Goal: Transaction & Acquisition: Download file/media

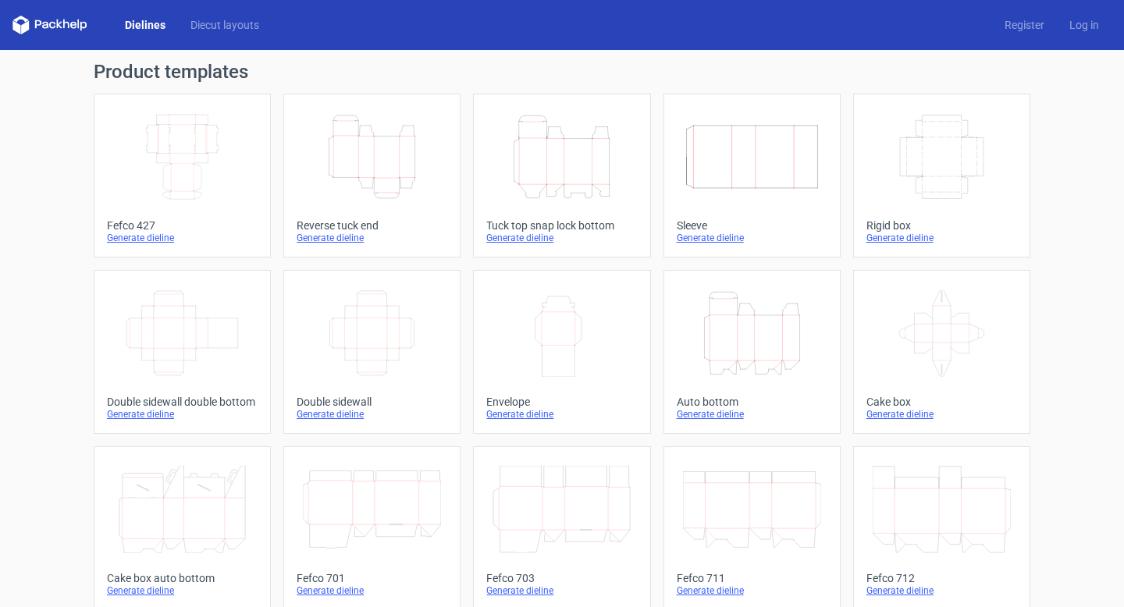
click at [212, 156] on icon "Width Depth Height" at bounding box center [182, 156] width 138 height 87
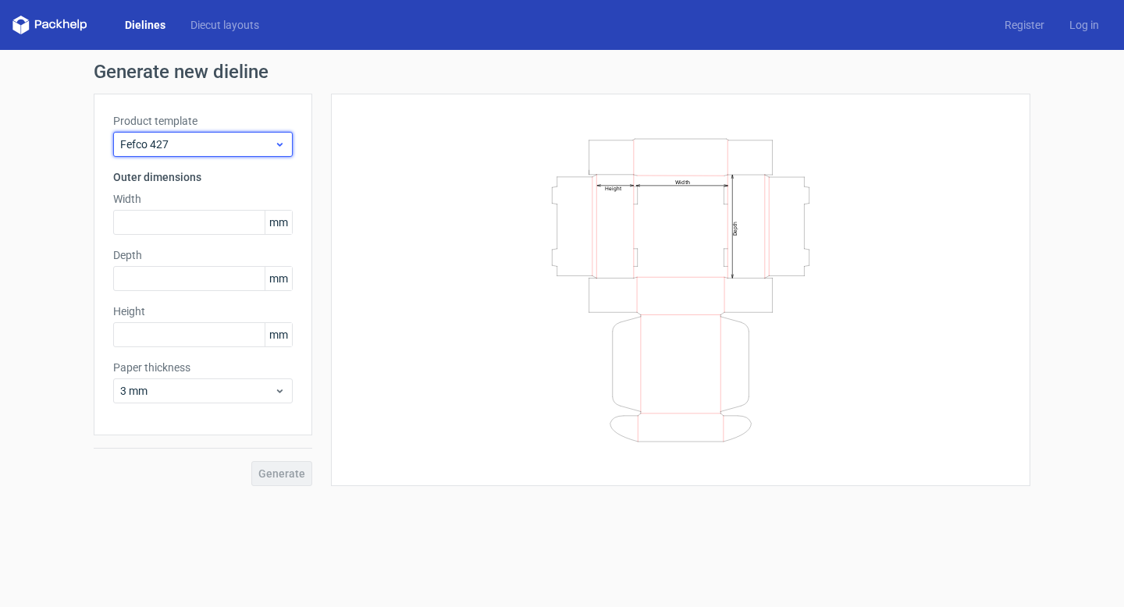
click at [185, 147] on span "Fefco 427" at bounding box center [197, 145] width 154 height 16
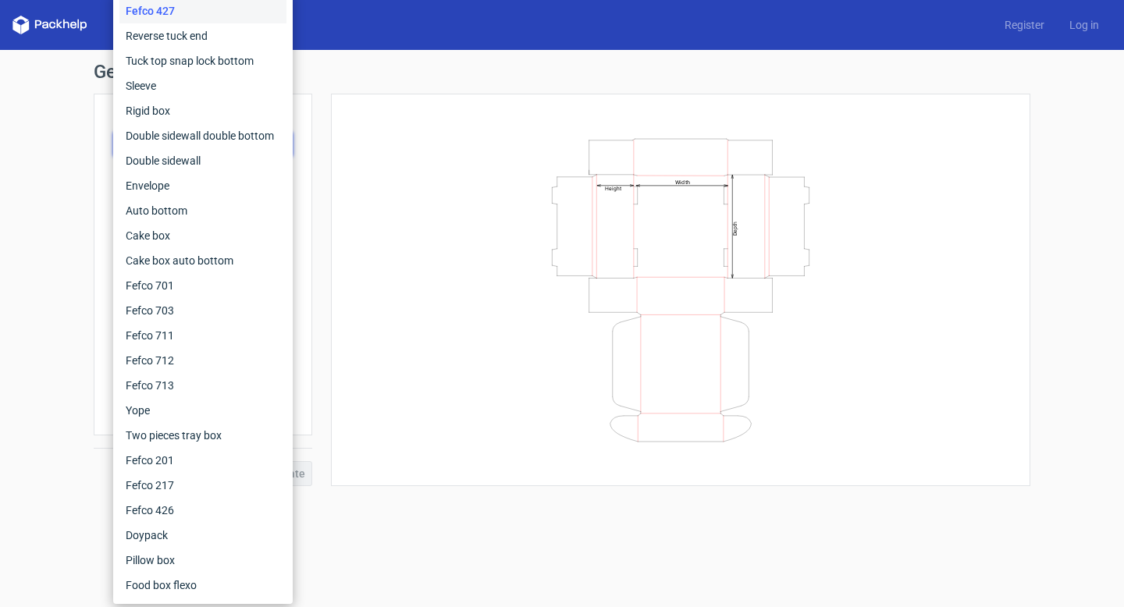
click at [371, 154] on div "Width Depth Height" at bounding box center [680, 290] width 660 height 354
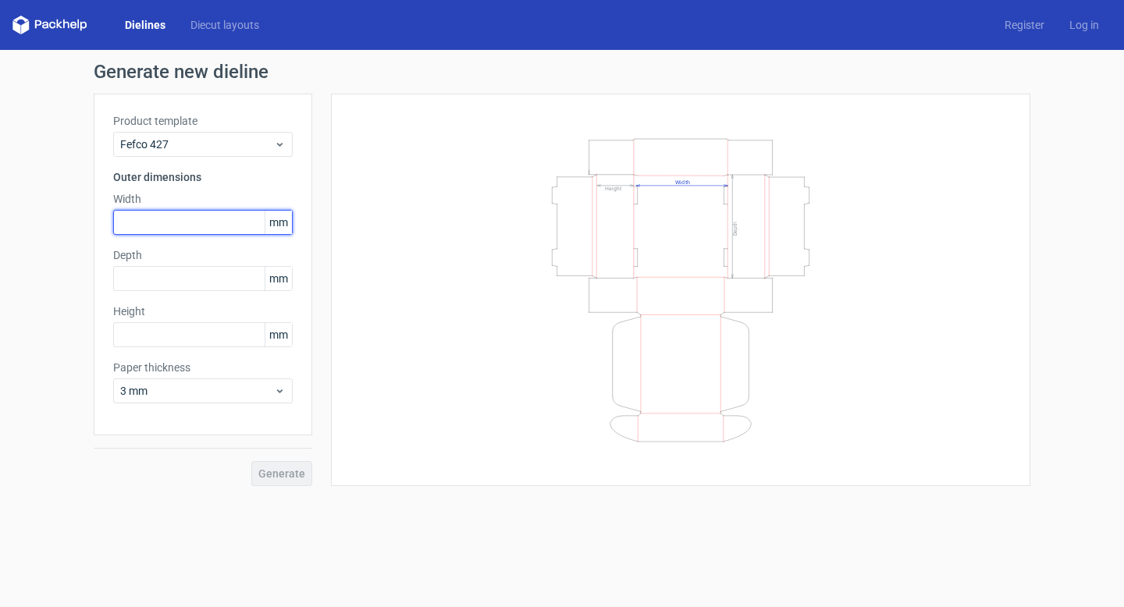
click at [201, 219] on input "text" at bounding box center [203, 222] width 180 height 25
click at [186, 183] on h3 "Outer dimensions" at bounding box center [203, 177] width 180 height 16
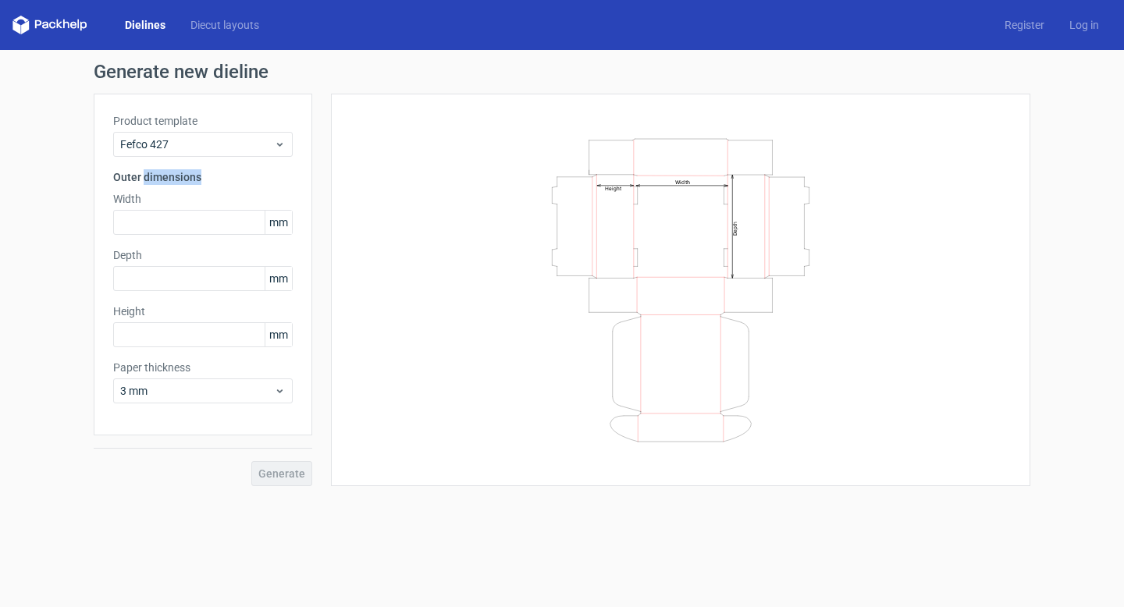
click at [186, 181] on h3 "Outer dimensions" at bounding box center [203, 177] width 180 height 16
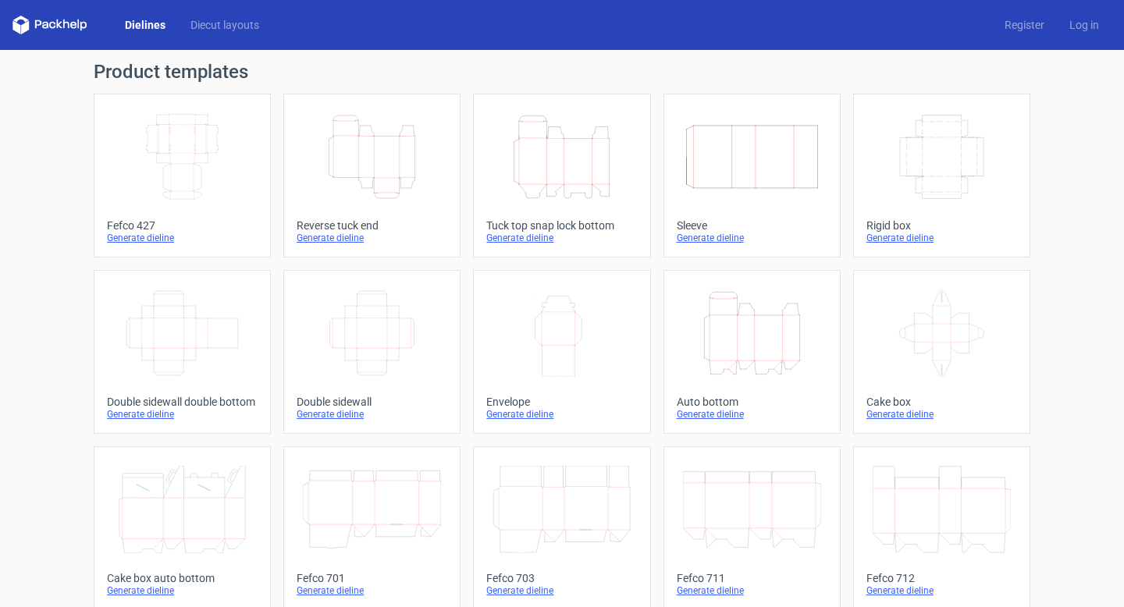
click at [158, 237] on div "Generate dieline" at bounding box center [182, 238] width 151 height 12
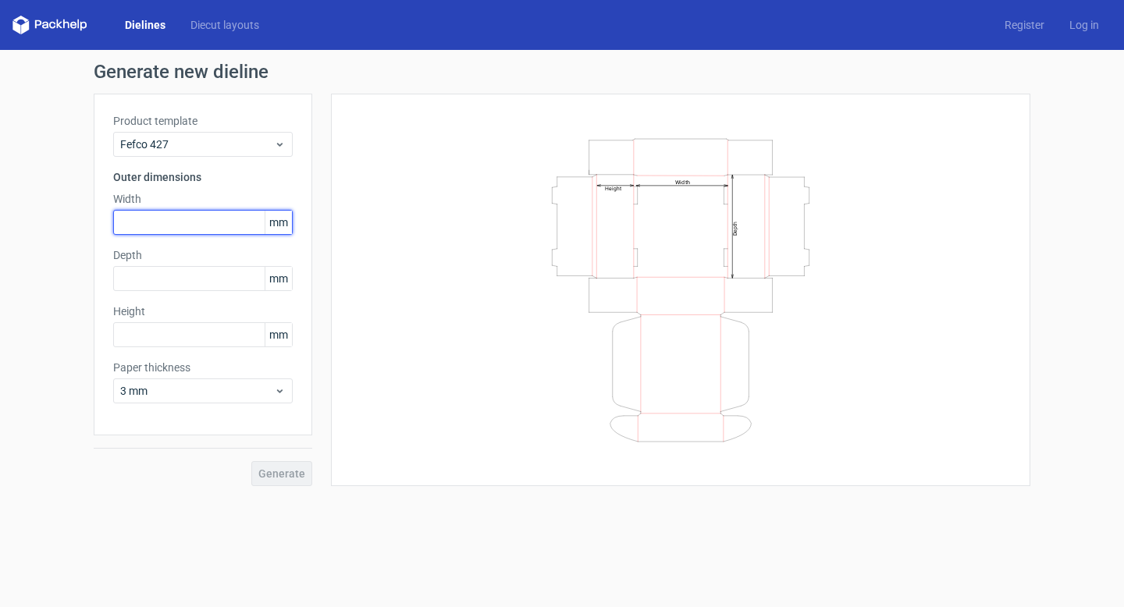
click at [202, 222] on input "text" at bounding box center [203, 222] width 180 height 25
type input "248"
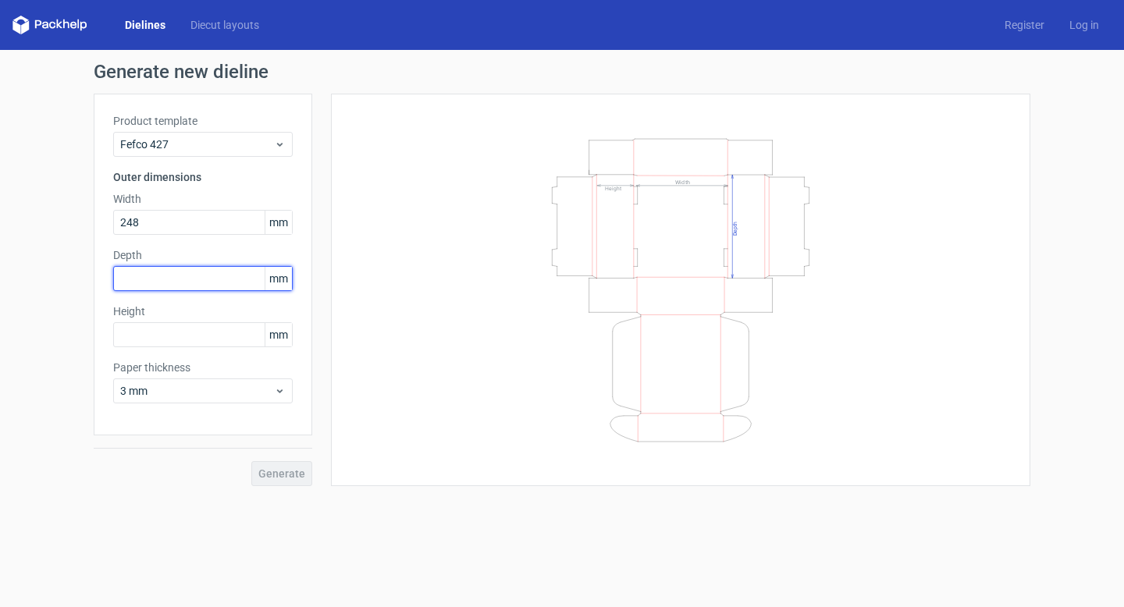
click at [196, 274] on input "text" at bounding box center [203, 278] width 180 height 25
type input "195"
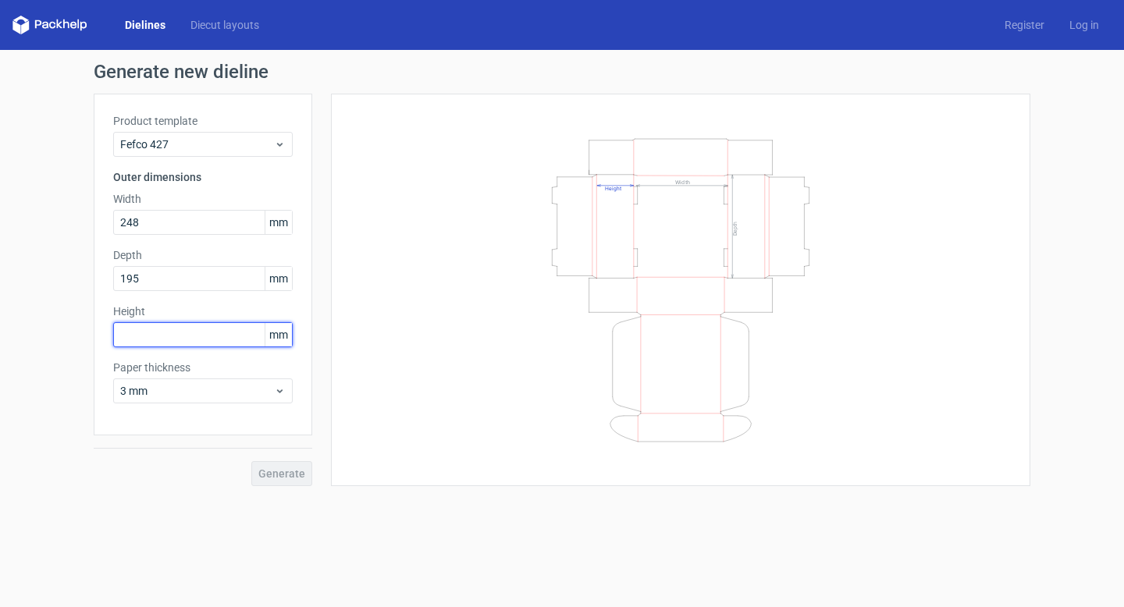
click at [158, 333] on input "text" at bounding box center [203, 334] width 180 height 25
type input "186"
click at [325, 335] on div "Width Depth Height" at bounding box center [671, 290] width 718 height 393
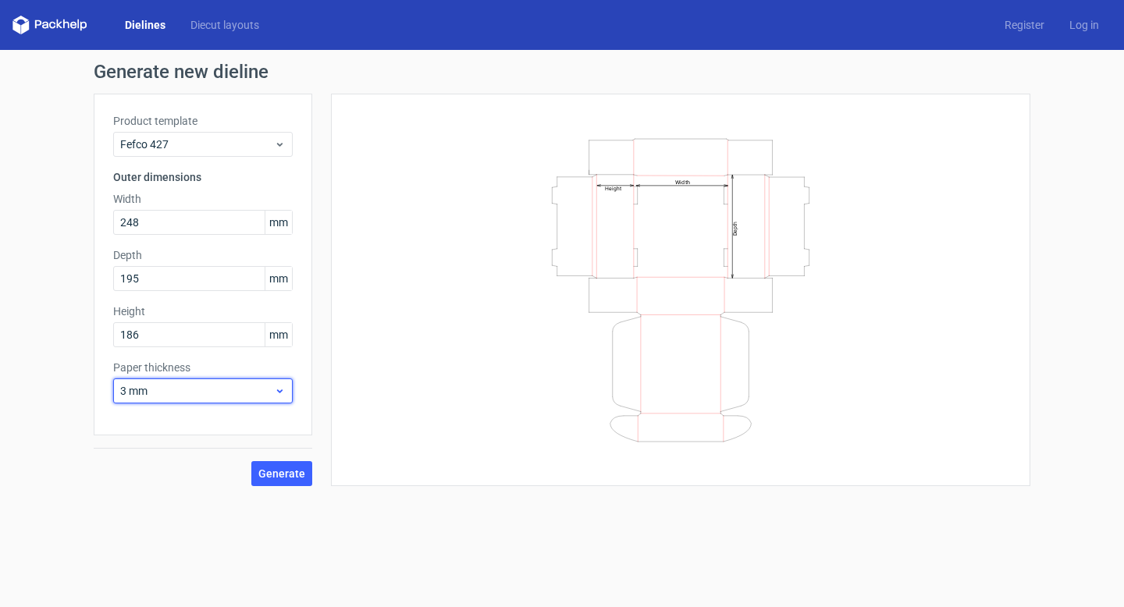
click at [184, 395] on span "3 mm" at bounding box center [197, 391] width 154 height 16
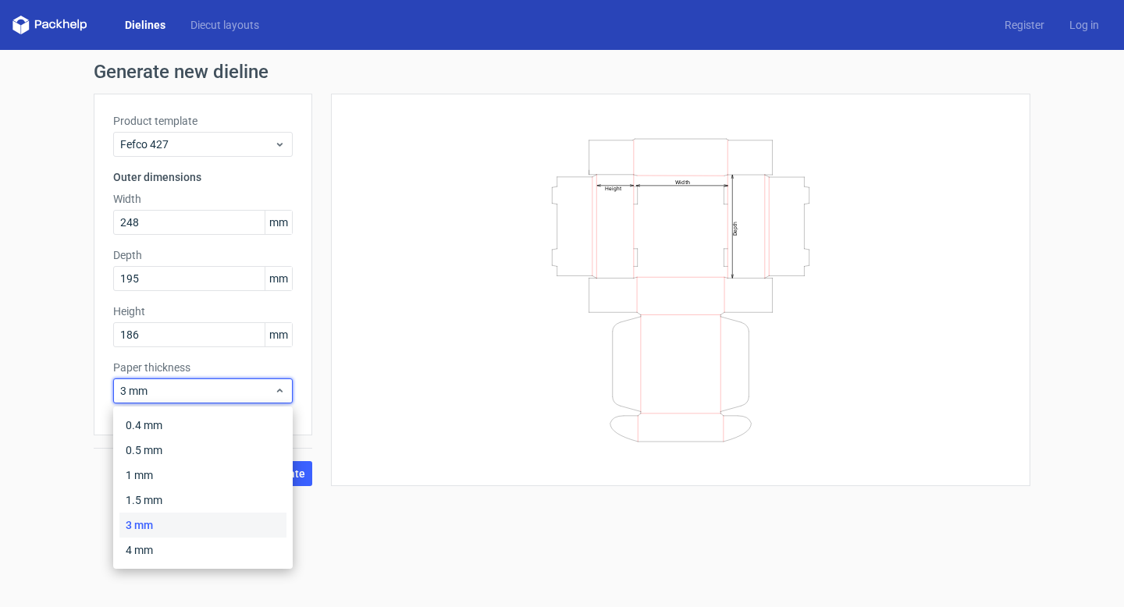
click at [367, 349] on div "Width Depth Height" at bounding box center [680, 290] width 660 height 354
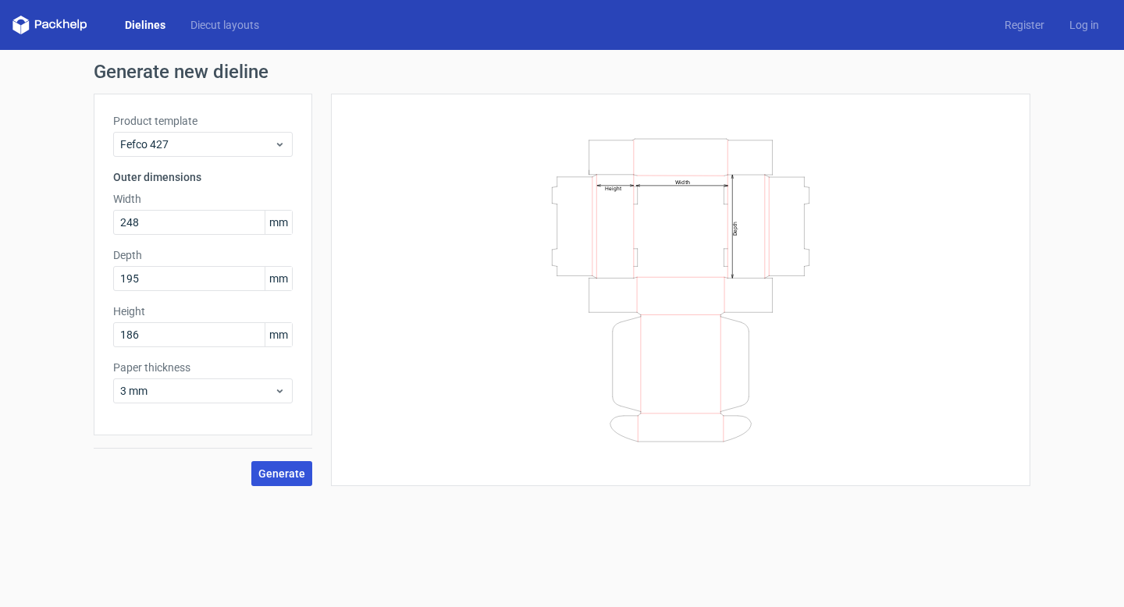
click at [282, 480] on button "Generate" at bounding box center [281, 473] width 61 height 25
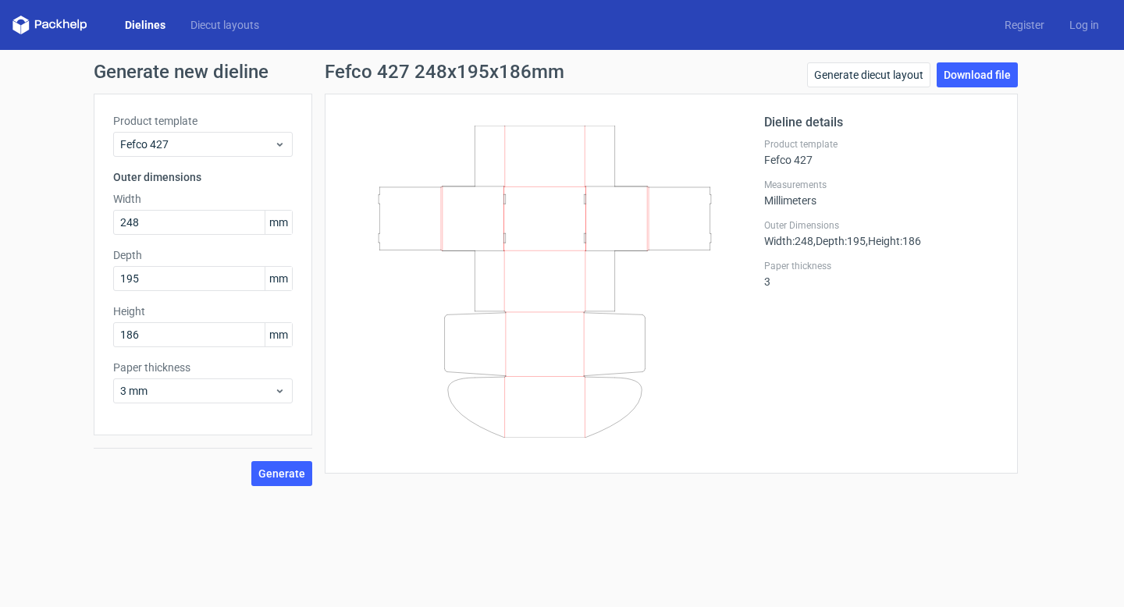
click at [683, 87] on div "Fefco 427 248x195x186mm Generate diecut layout Download file" at bounding box center [671, 77] width 693 height 31
click at [969, 73] on link "Download file" at bounding box center [977, 74] width 81 height 25
drag, startPoint x: 125, startPoint y: 225, endPoint x: 104, endPoint y: 227, distance: 21.2
click at [104, 227] on div "Product template Fefco 427 Outer dimensions Width 248 mm Depth 195 mm Height 18…" at bounding box center [203, 265] width 219 height 342
type input "348"
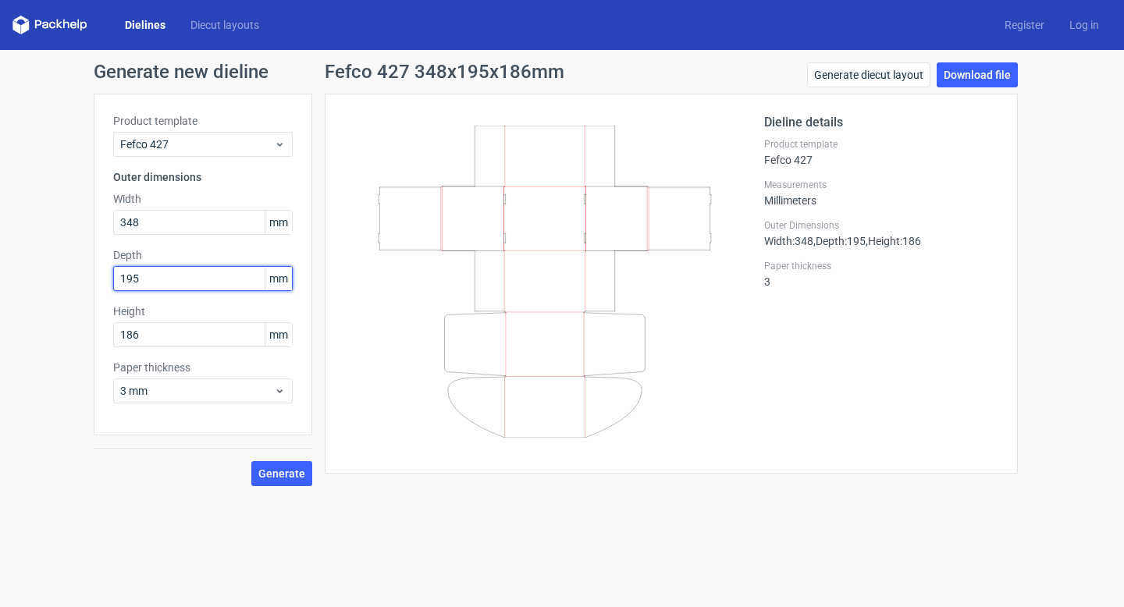
drag, startPoint x: 159, startPoint y: 280, endPoint x: 52, endPoint y: 280, distance: 106.9
click at [52, 280] on div "Generate new dieline Product template Fefco 427 Outer dimensions Width 348 mm D…" at bounding box center [562, 274] width 1124 height 449
type input "111"
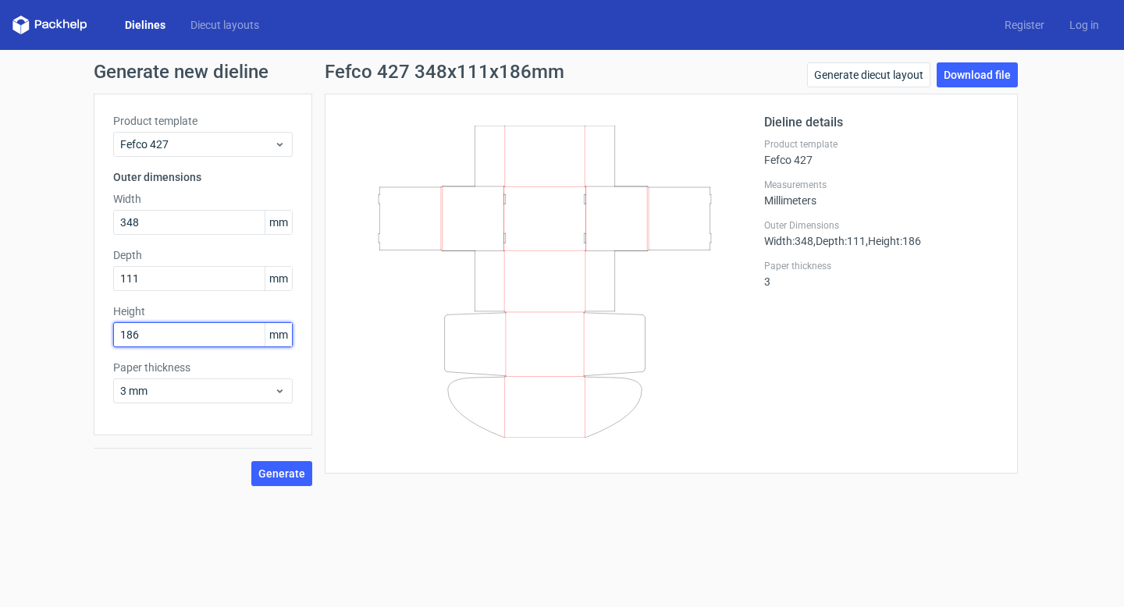
click at [148, 339] on input "186" at bounding box center [203, 334] width 180 height 25
drag, startPoint x: 148, startPoint y: 336, endPoint x: 84, endPoint y: 336, distance: 64.0
click at [84, 336] on div "Generate new dieline Product template Fefco 427 Outer dimensions Width 348 mm D…" at bounding box center [562, 274] width 1124 height 449
type input "109"
click at [283, 468] on span "Generate" at bounding box center [281, 473] width 47 height 11
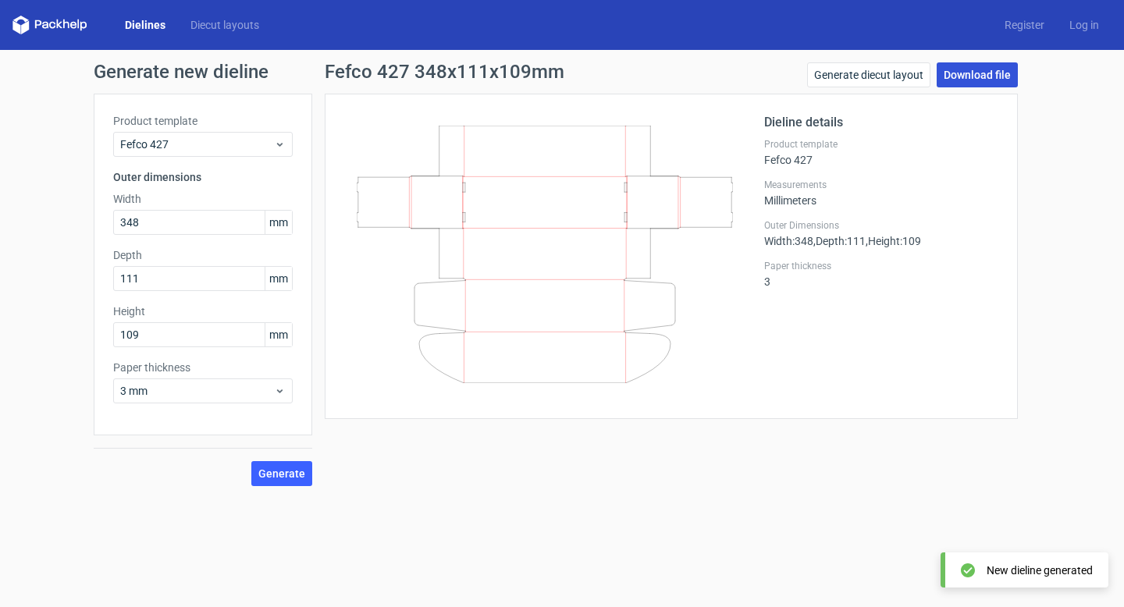
click at [961, 73] on link "Download file" at bounding box center [977, 74] width 81 height 25
click at [976, 73] on link "Download file" at bounding box center [977, 74] width 81 height 25
